Goal: Task Accomplishment & Management: Manage account settings

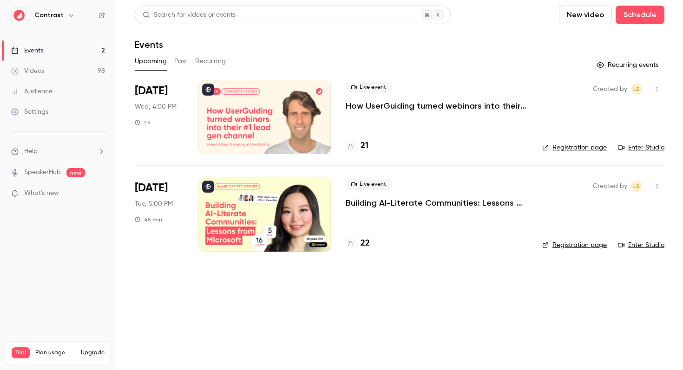
click at [67, 13] on icon "button" at bounding box center [70, 15] width 7 height 7
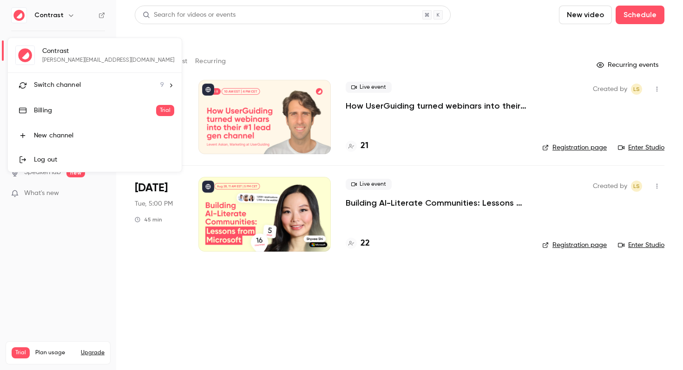
click at [52, 107] on div "Billing" at bounding box center [95, 110] width 122 height 9
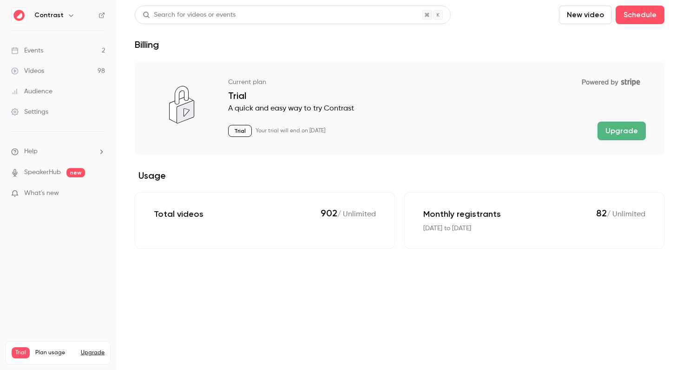
click at [437, 215] on p "Monthly registrants" at bounding box center [462, 214] width 78 height 11
drag, startPoint x: 424, startPoint y: 215, endPoint x: 566, endPoint y: 215, distance: 141.6
click at [566, 215] on div "Monthly registrants 82 / Unlimited" at bounding box center [534, 214] width 222 height 13
